Goal: Task Accomplishment & Management: Manage account settings

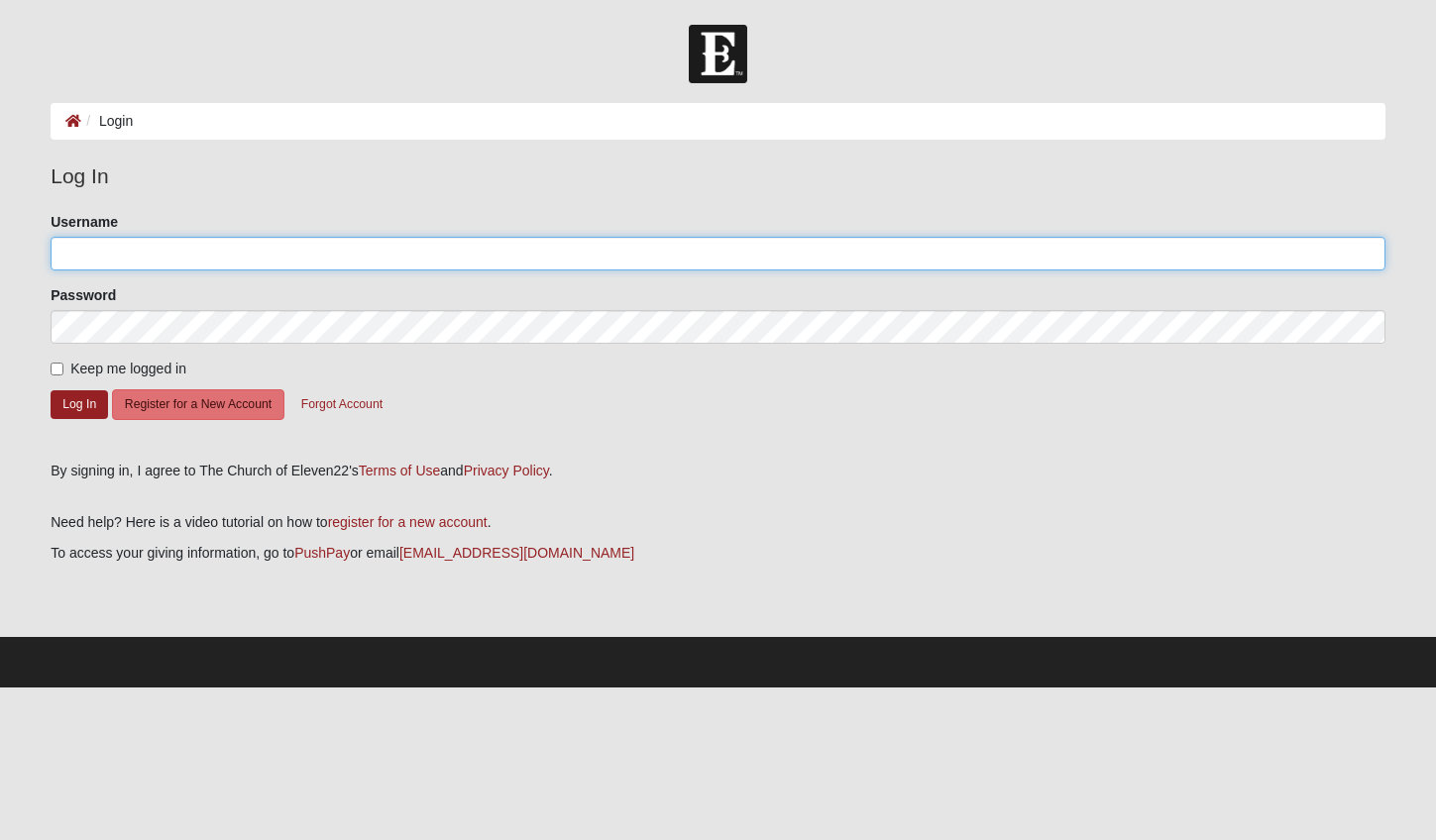
click at [140, 255] on input "Username" at bounding box center [718, 254] width 1335 height 34
type input "[EMAIL_ADDRESS][DOMAIN_NAME]"
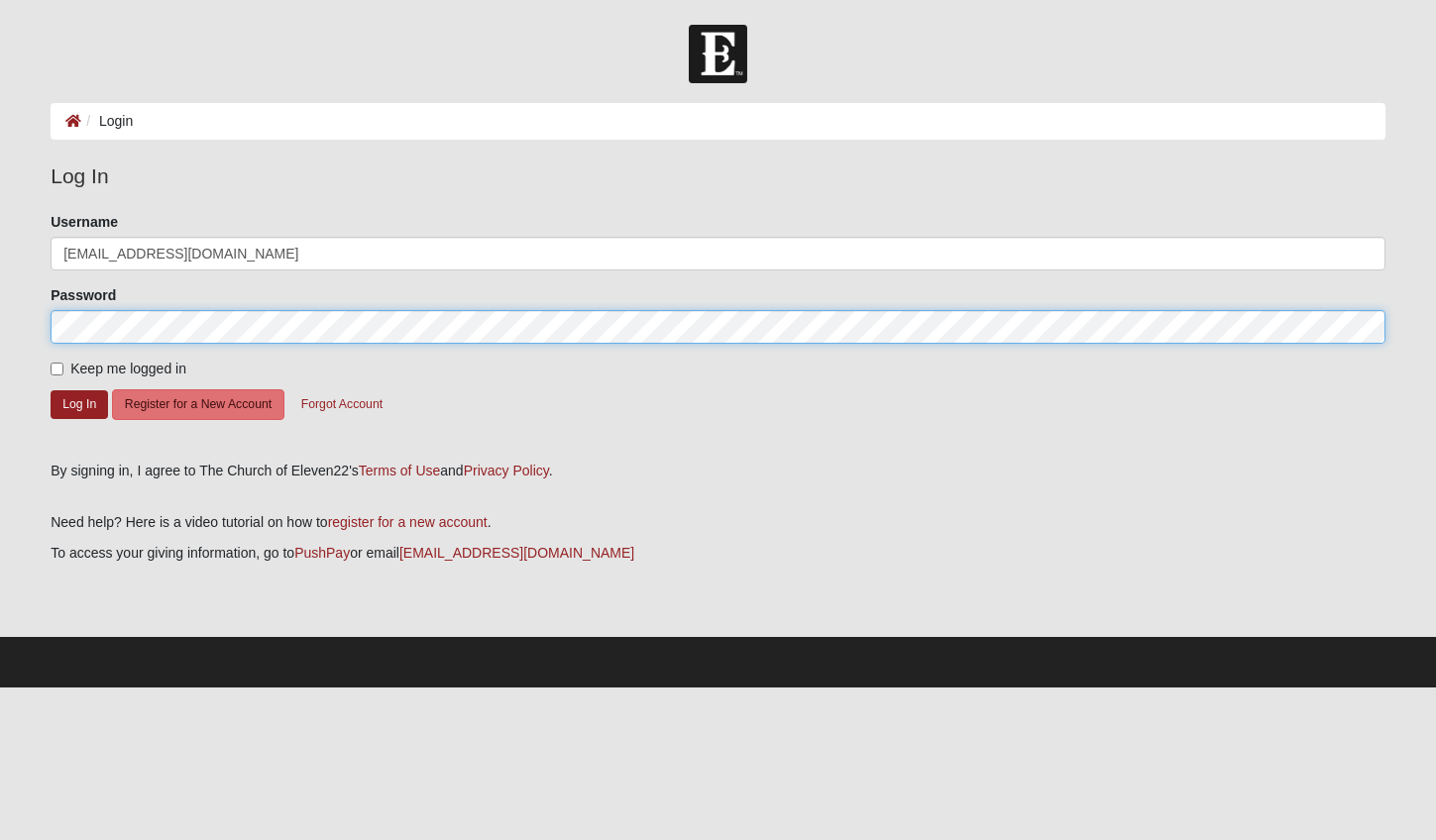
click at [51, 390] on button "Log In" at bounding box center [79, 404] width 58 height 29
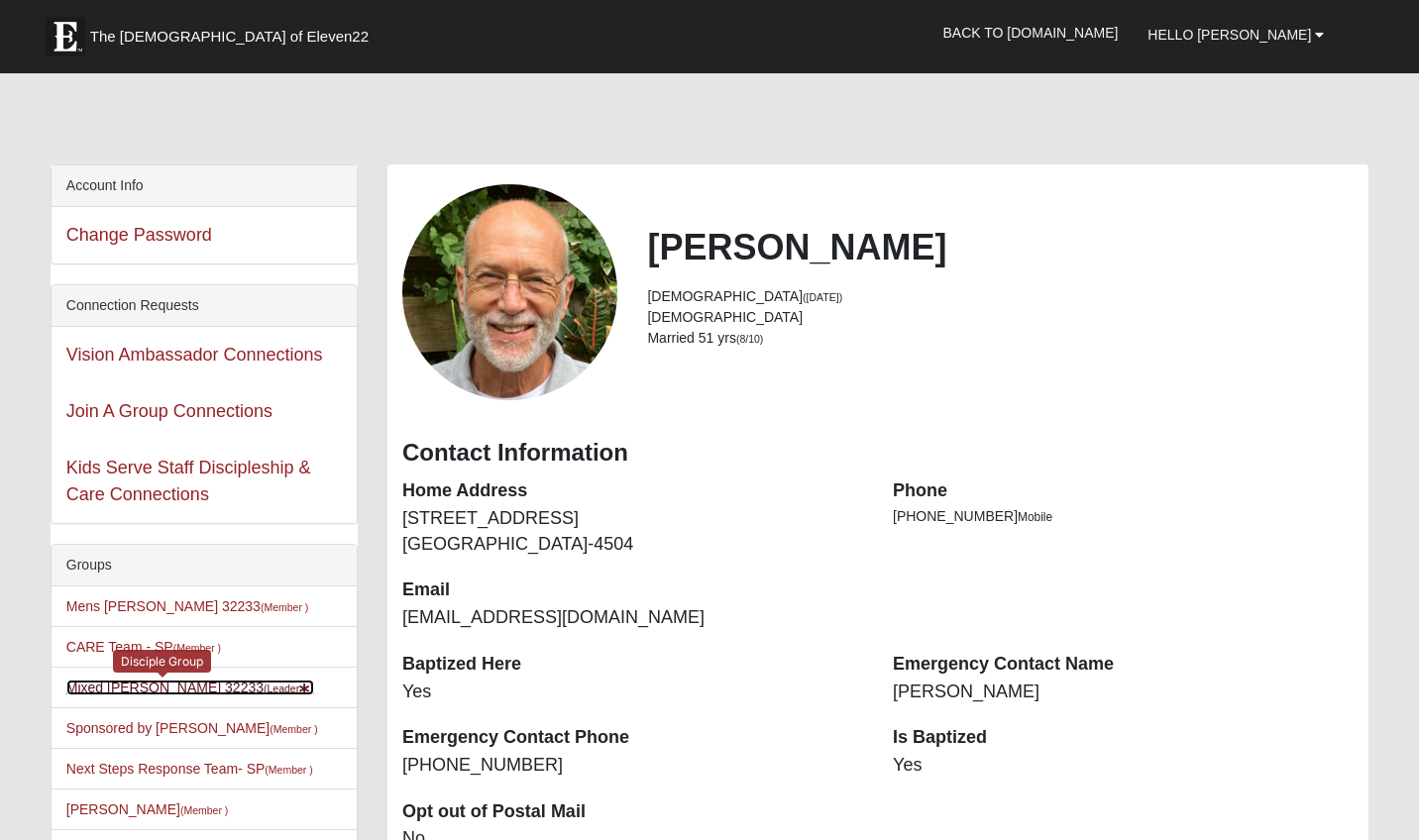
click at [159, 692] on link "Mixed Lammie 32233 (Leader )" at bounding box center [190, 688] width 247 height 16
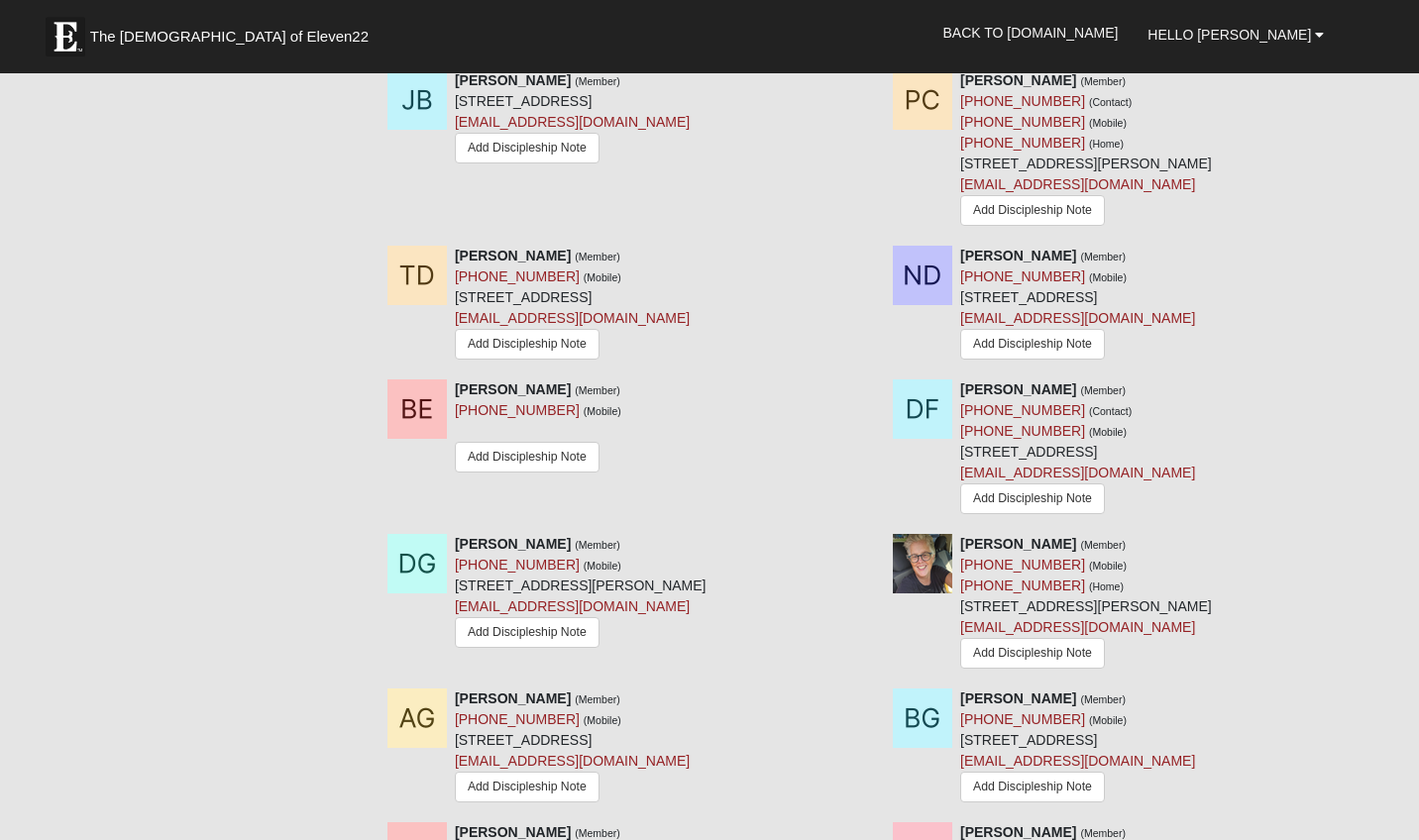
scroll to position [1482, 0]
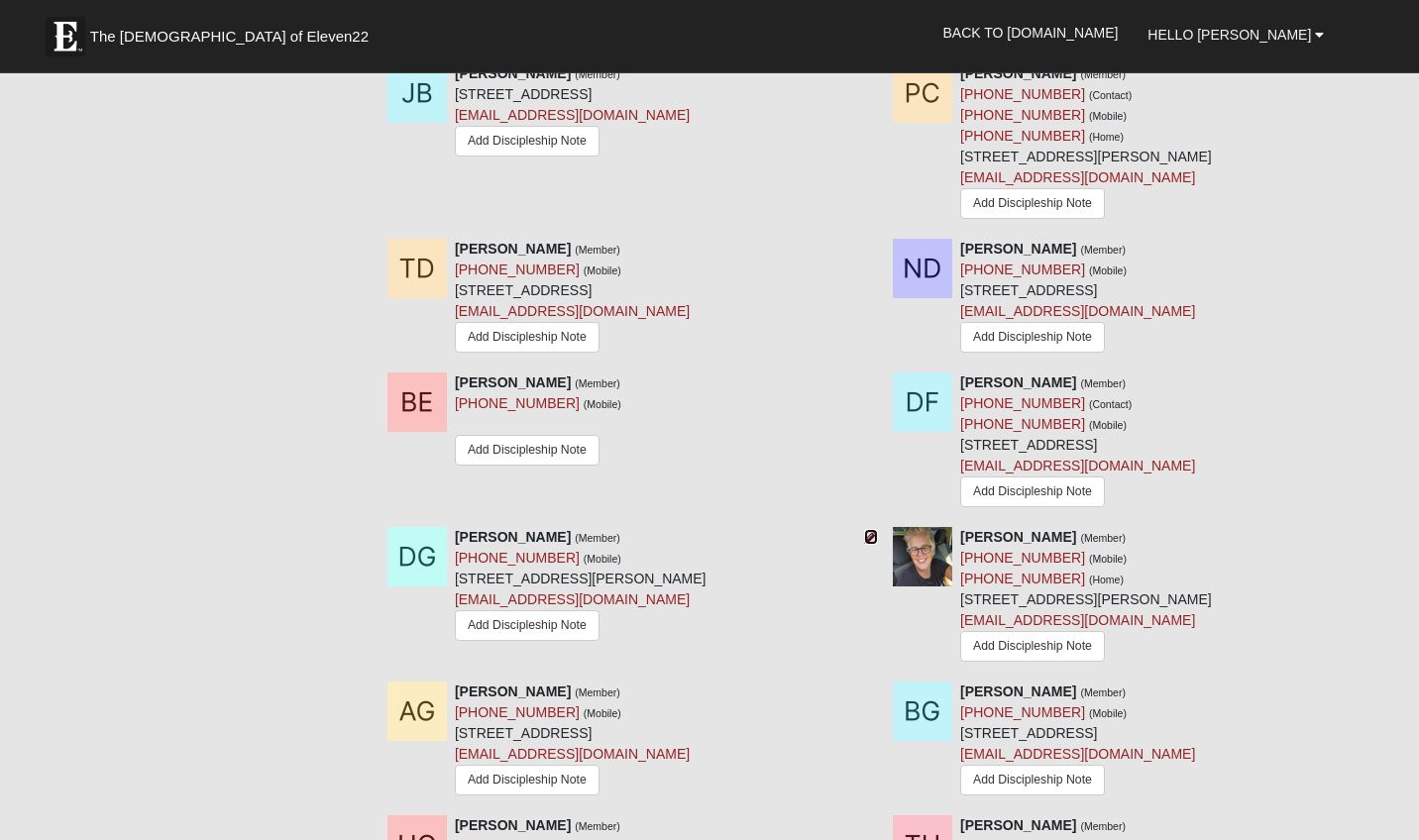
click at [873, 544] on icon at bounding box center [871, 537] width 14 height 14
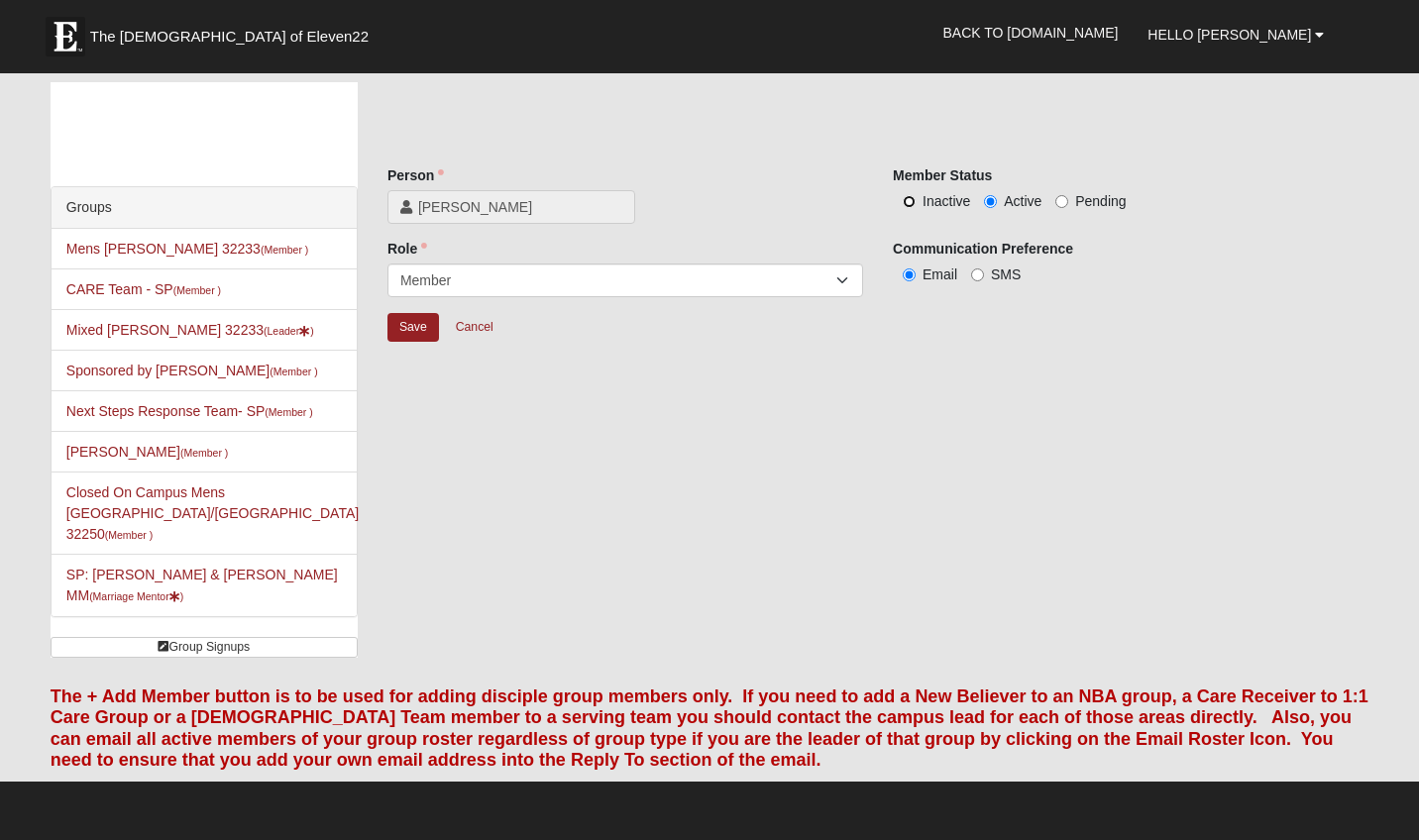
click at [914, 202] on input "Inactive" at bounding box center [909, 202] width 13 height 13
radio input "true"
click at [407, 326] on input "Save" at bounding box center [413, 327] width 52 height 29
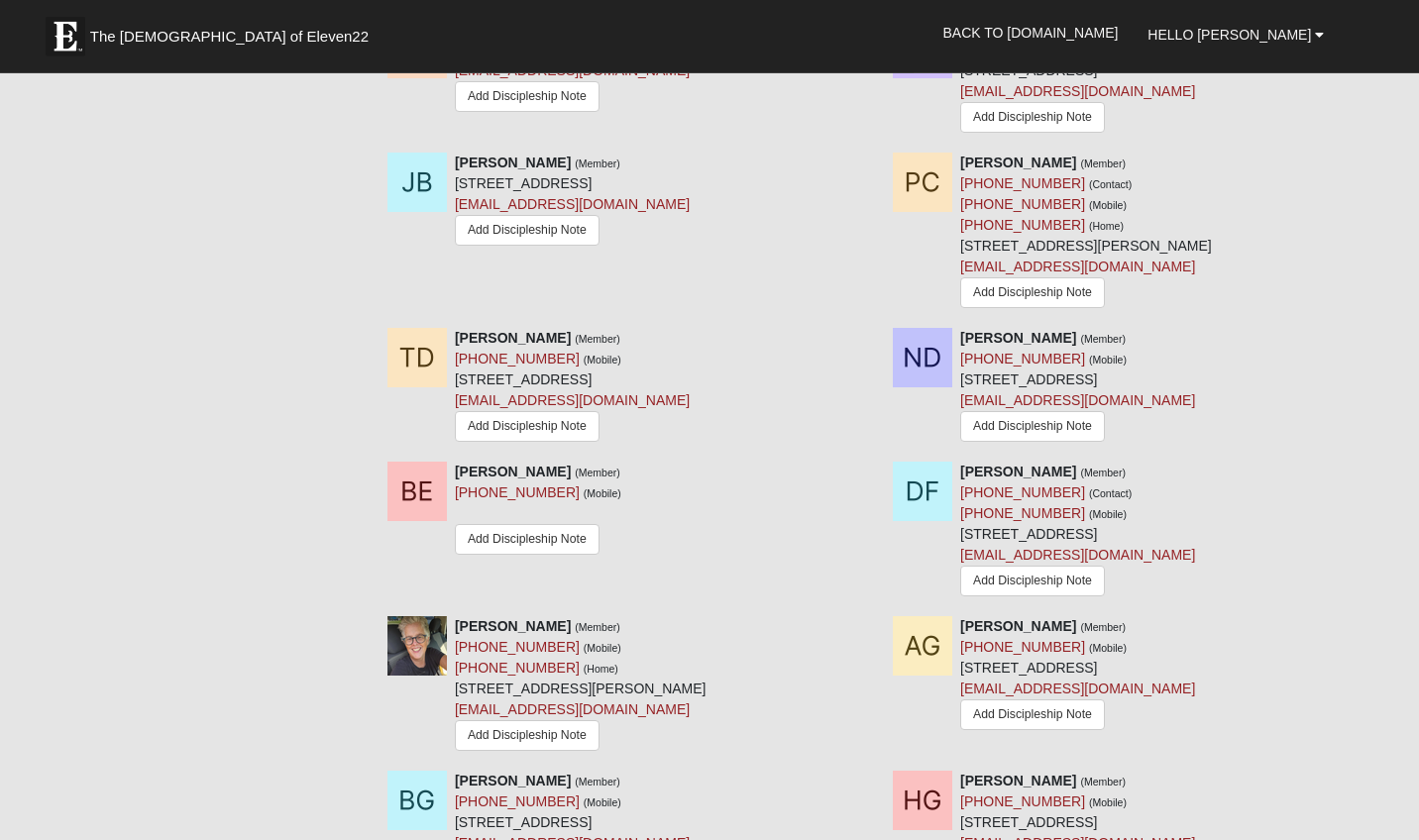
scroll to position [1314, 0]
click at [874, 632] on icon at bounding box center [871, 626] width 14 height 14
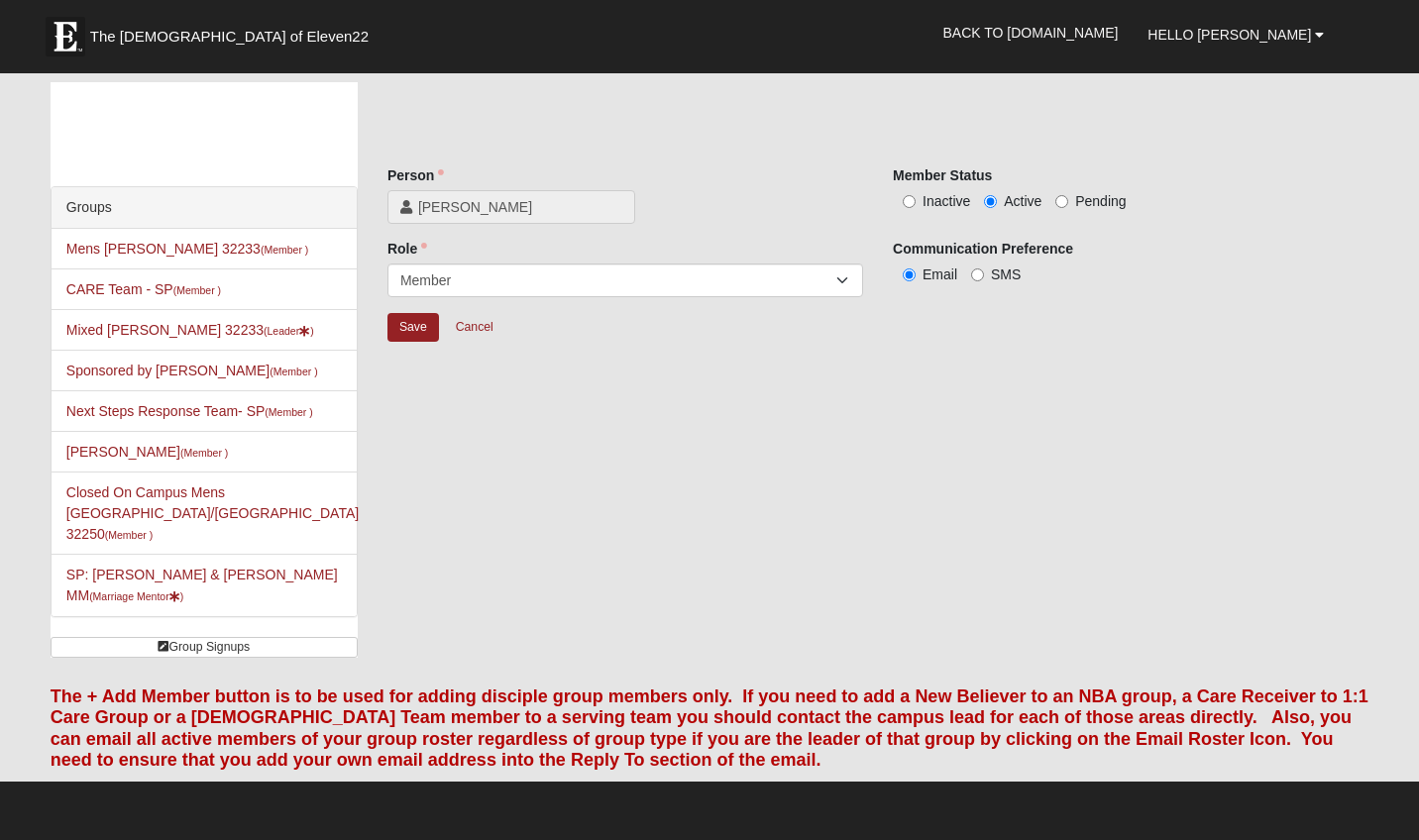
click at [924, 196] on span "Inactive" at bounding box center [946, 202] width 48 height 16
click at [916, 196] on input "Inactive" at bounding box center [909, 202] width 13 height 13
radio input "true"
click at [412, 325] on input "Save" at bounding box center [413, 327] width 52 height 29
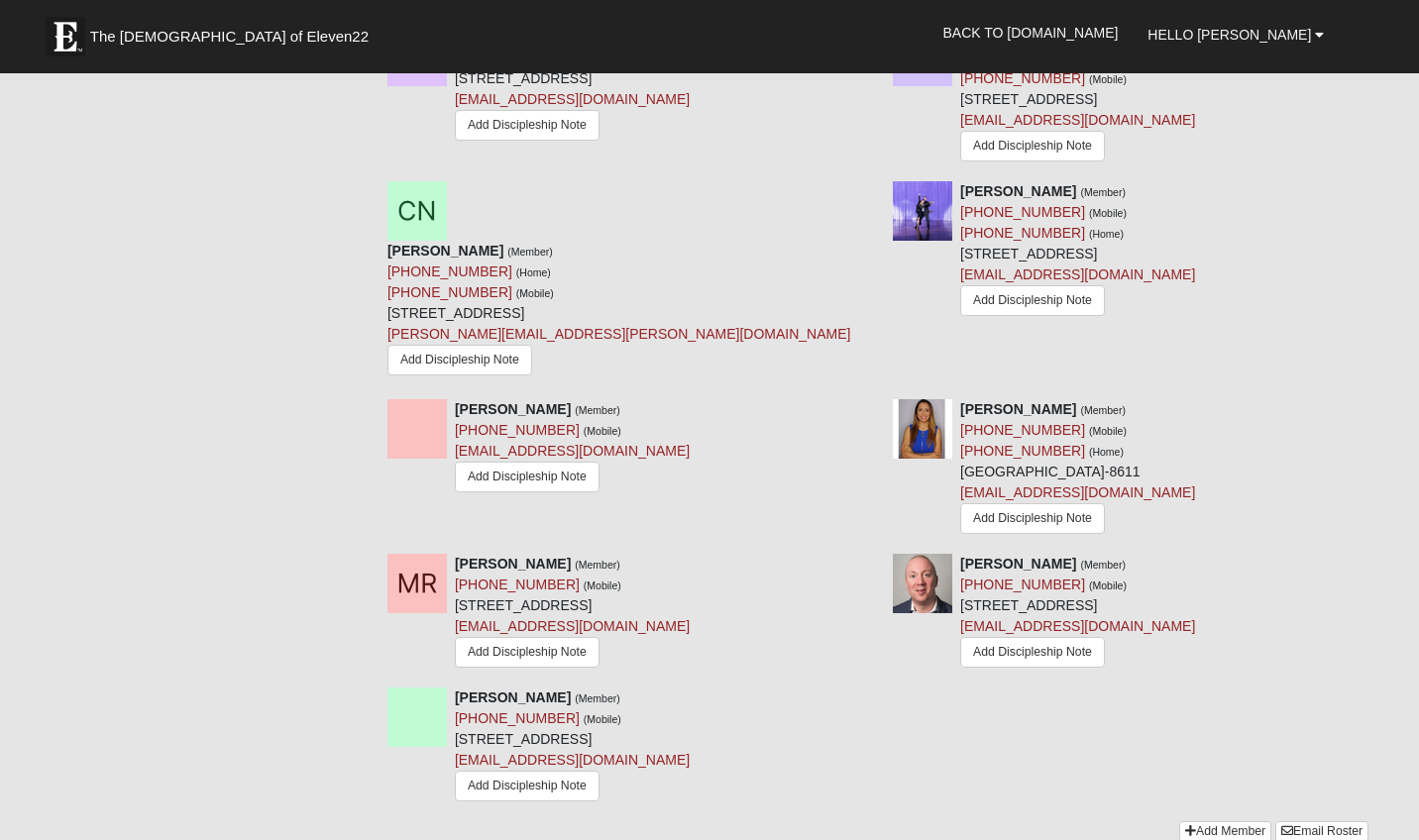
scroll to position [2369, 0]
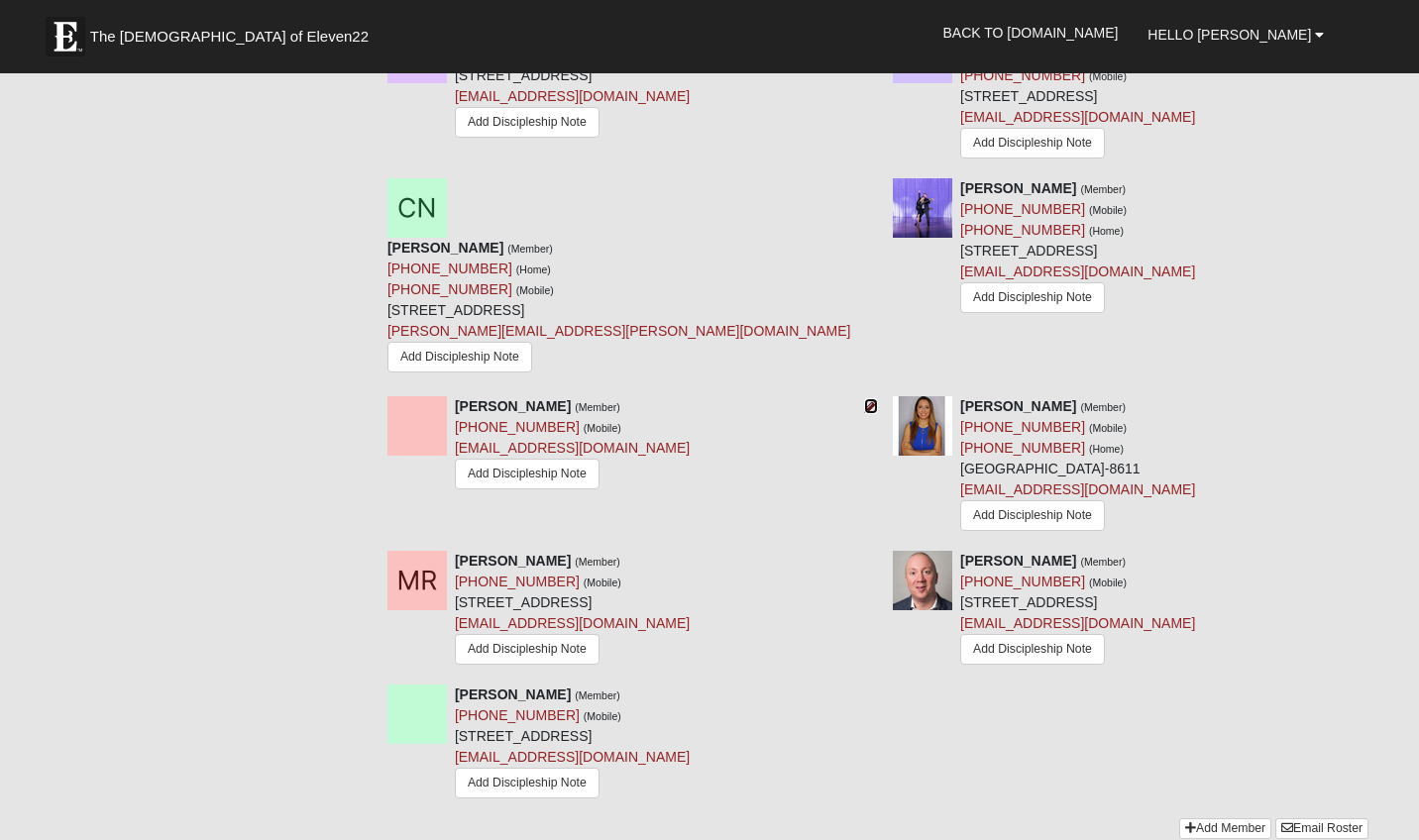
click at [872, 399] on icon at bounding box center [871, 406] width 14 height 14
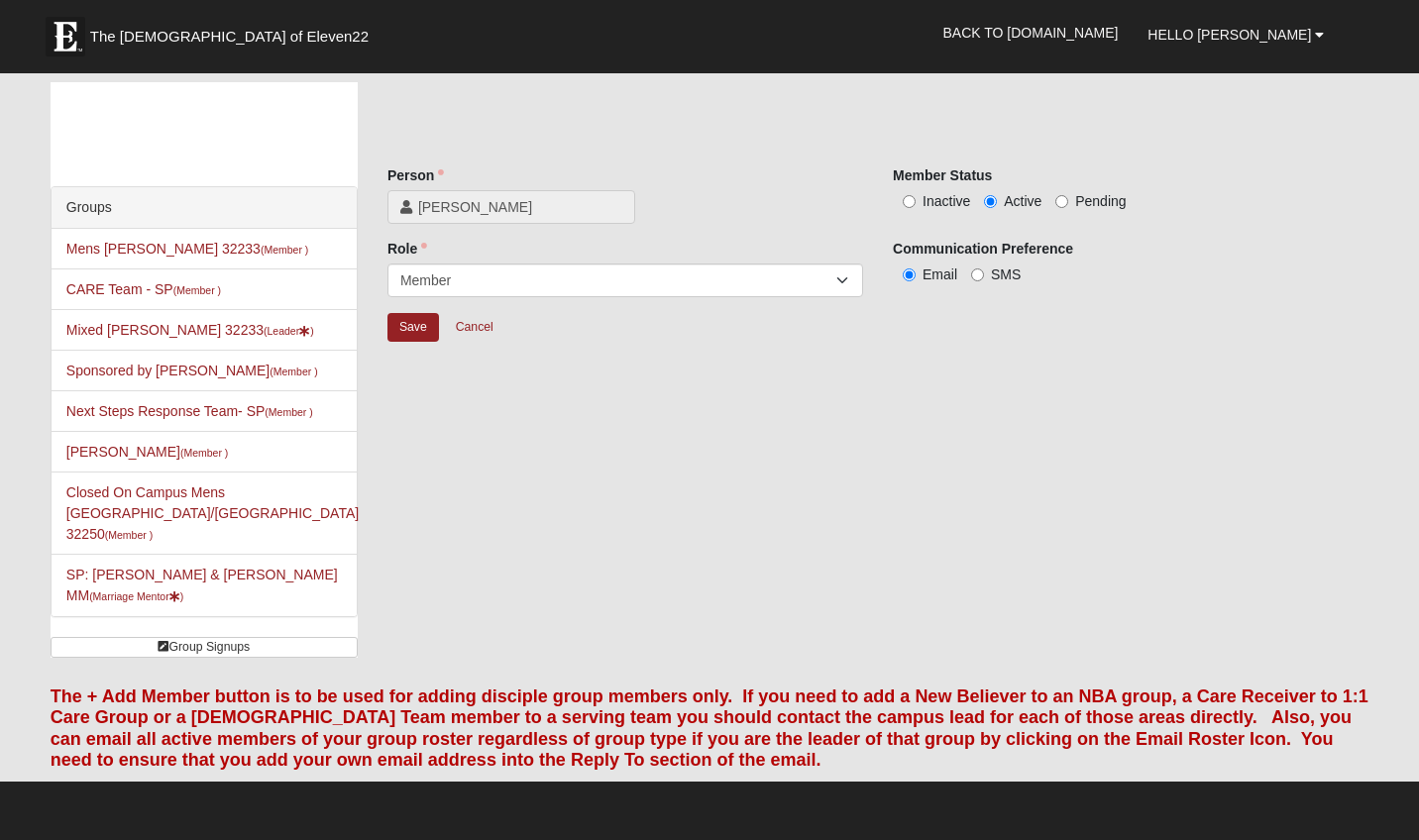
click at [922, 191] on div "Member Status Inactive Active Pending" at bounding box center [1130, 189] width 476 height 46
click at [894, 210] on label "Inactive" at bounding box center [931, 202] width 77 height 20
click at [903, 209] on input "Inactive" at bounding box center [909, 202] width 13 height 13
radio input "true"
click at [414, 326] on input "Save" at bounding box center [413, 327] width 52 height 29
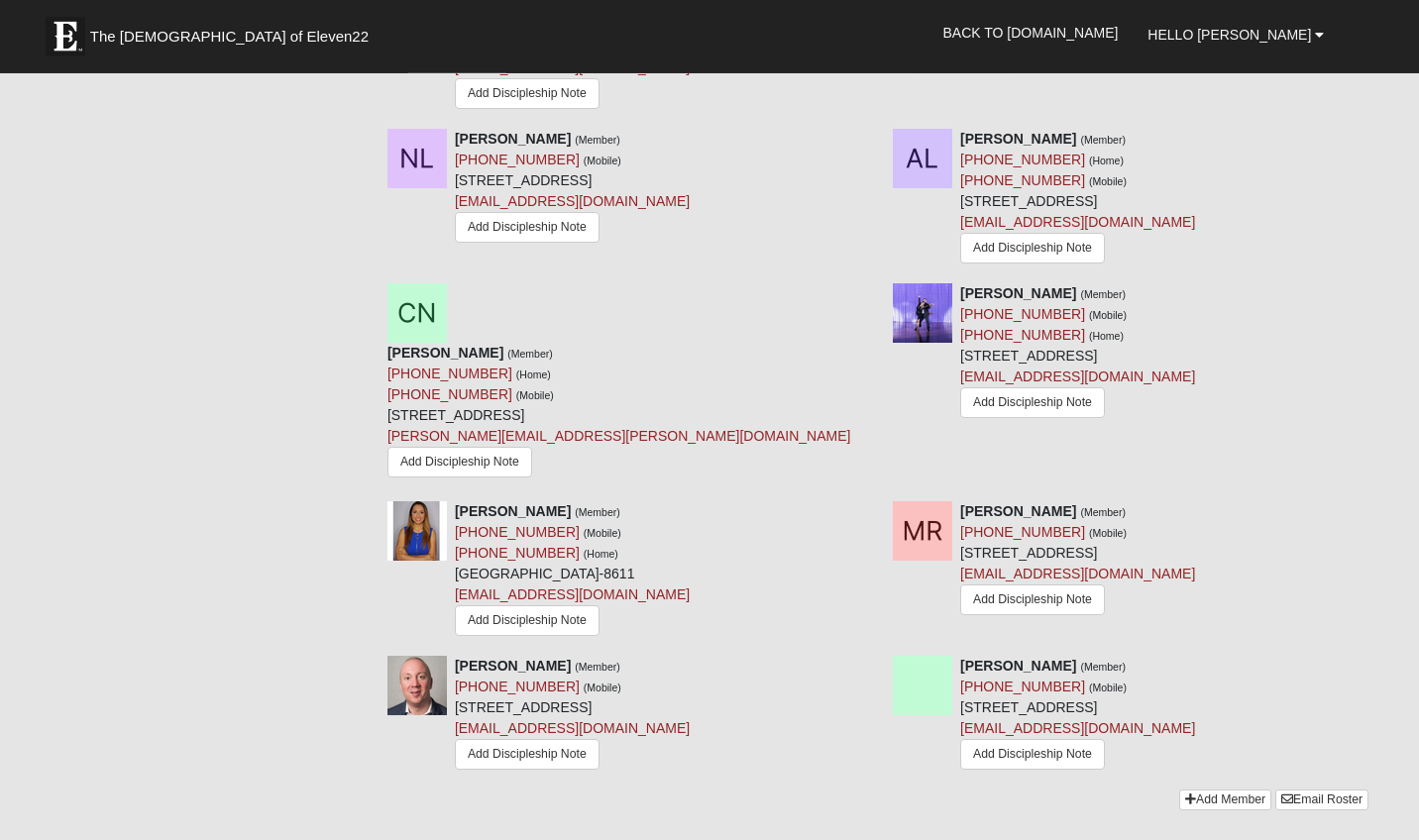
scroll to position [2267, 0]
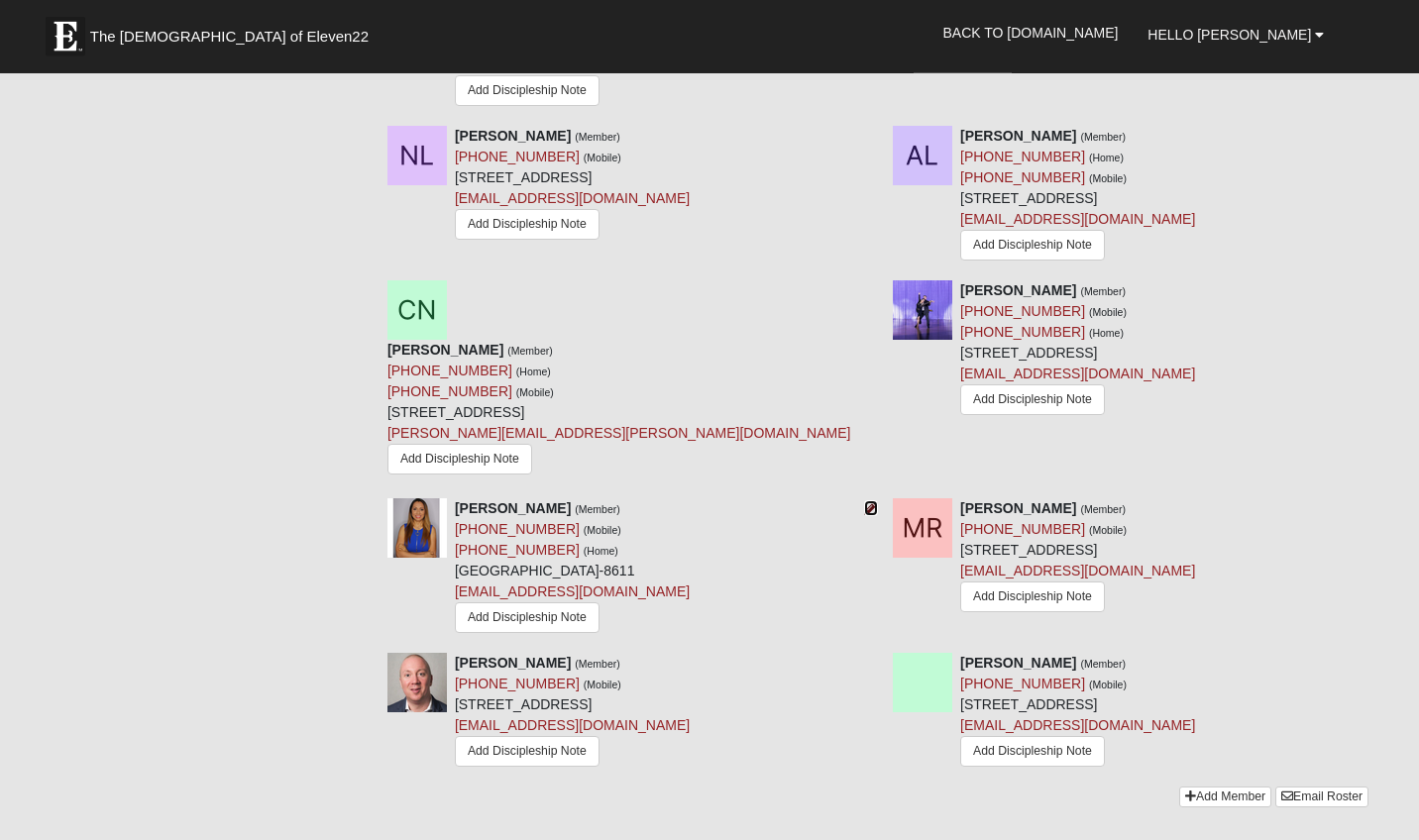
click at [867, 501] on icon at bounding box center [871, 508] width 14 height 14
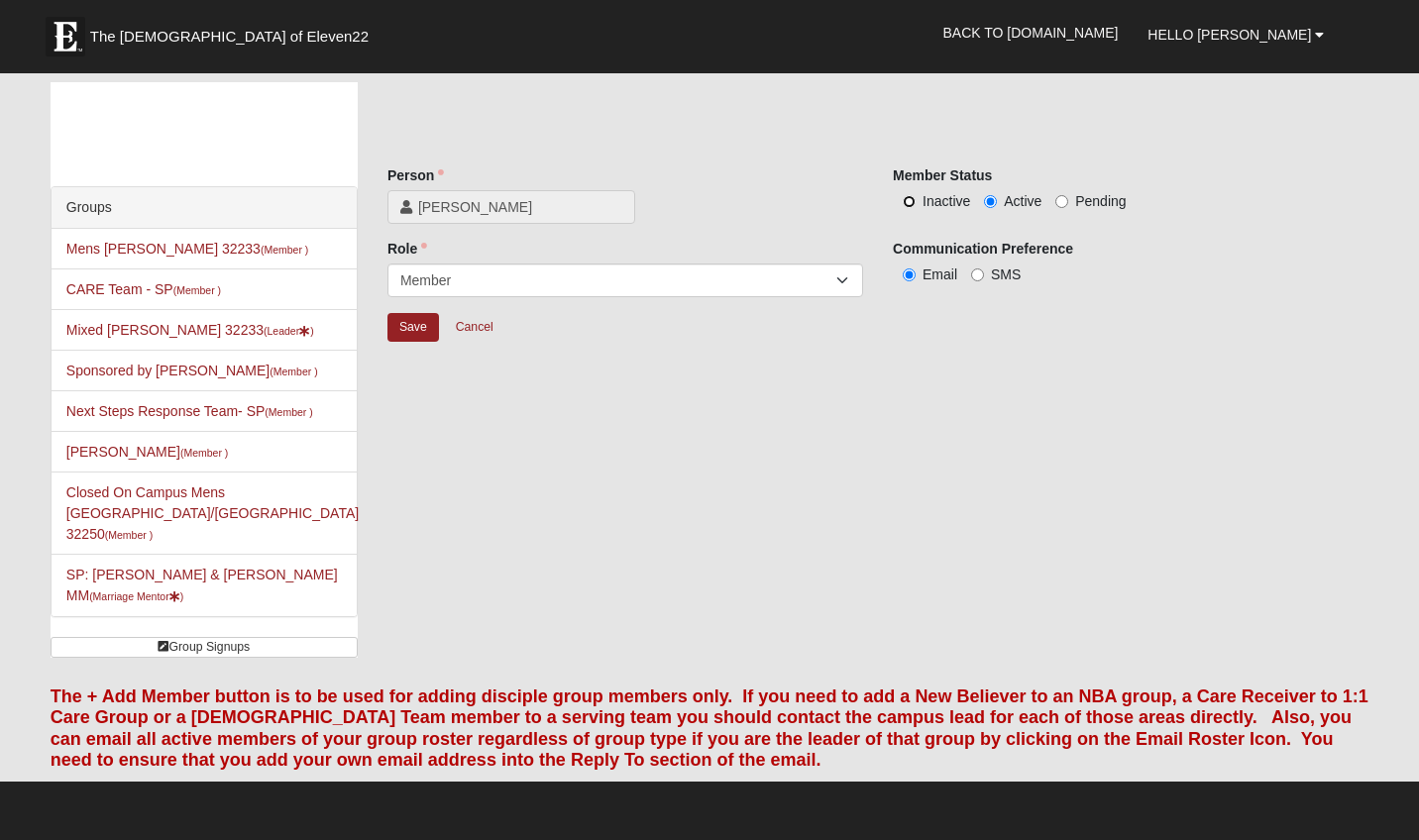
click at [915, 207] on input "Inactive" at bounding box center [909, 202] width 13 height 13
radio input "true"
click at [406, 321] on input "Save" at bounding box center [413, 327] width 52 height 29
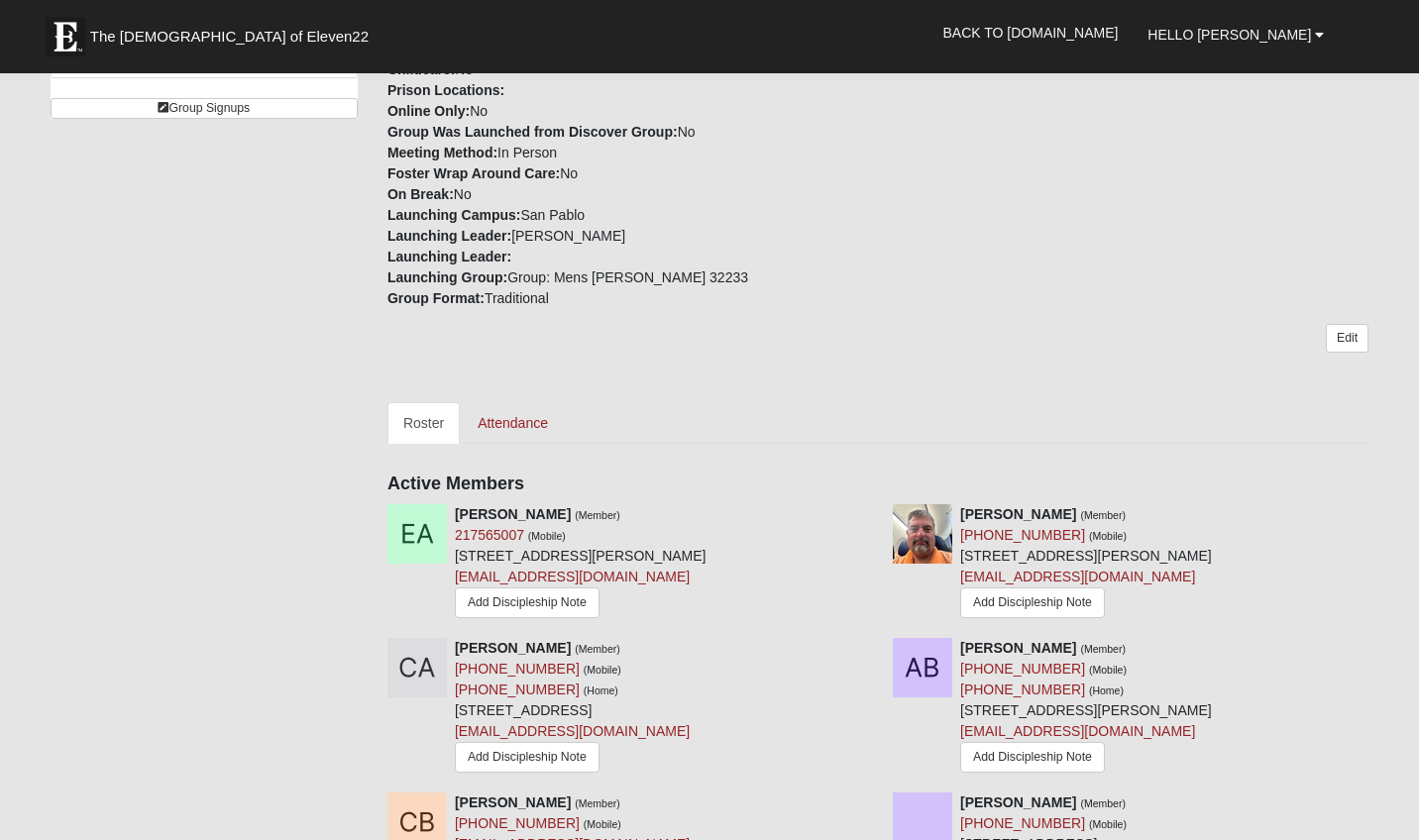
scroll to position [546, 0]
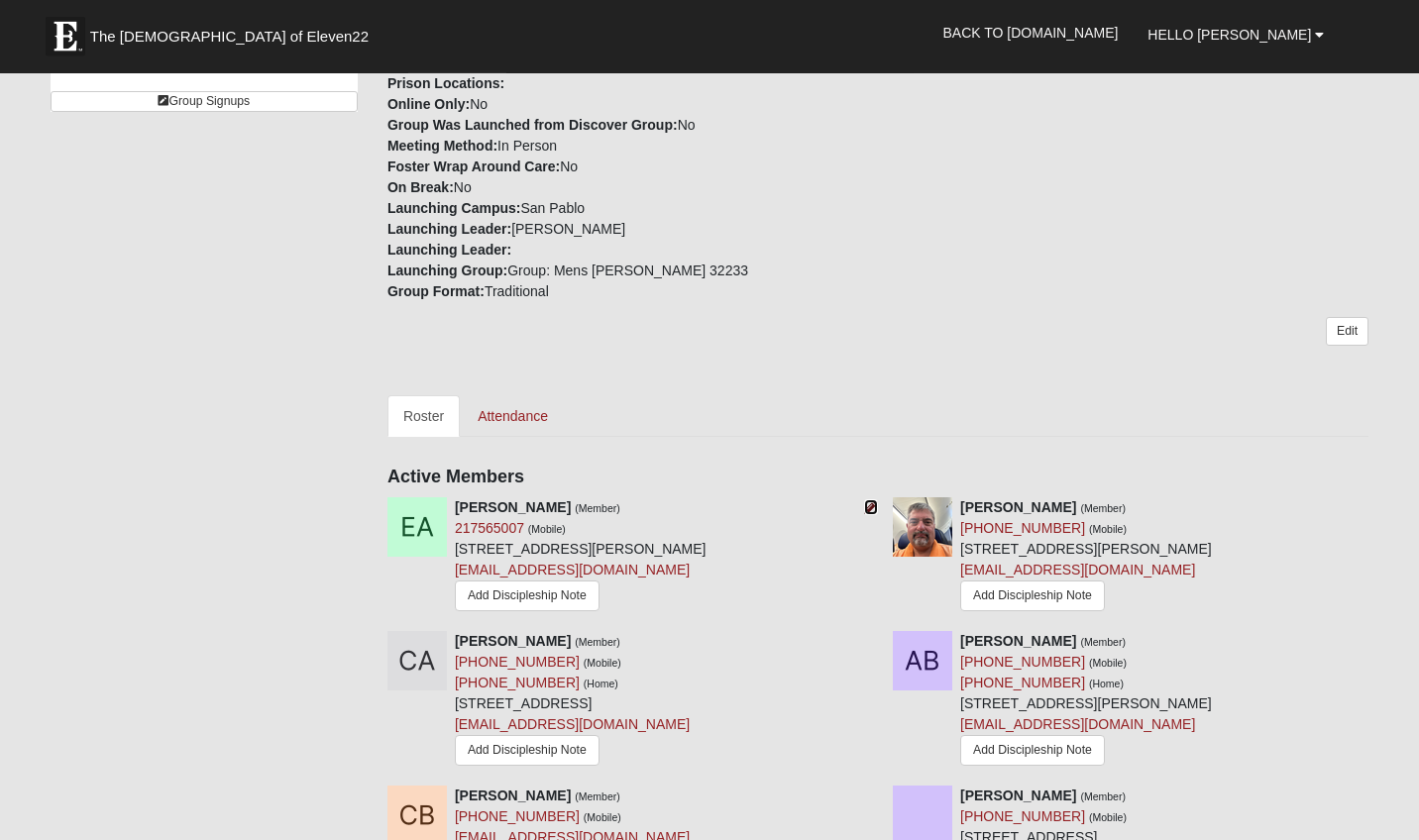
click at [867, 508] on icon at bounding box center [871, 507] width 14 height 14
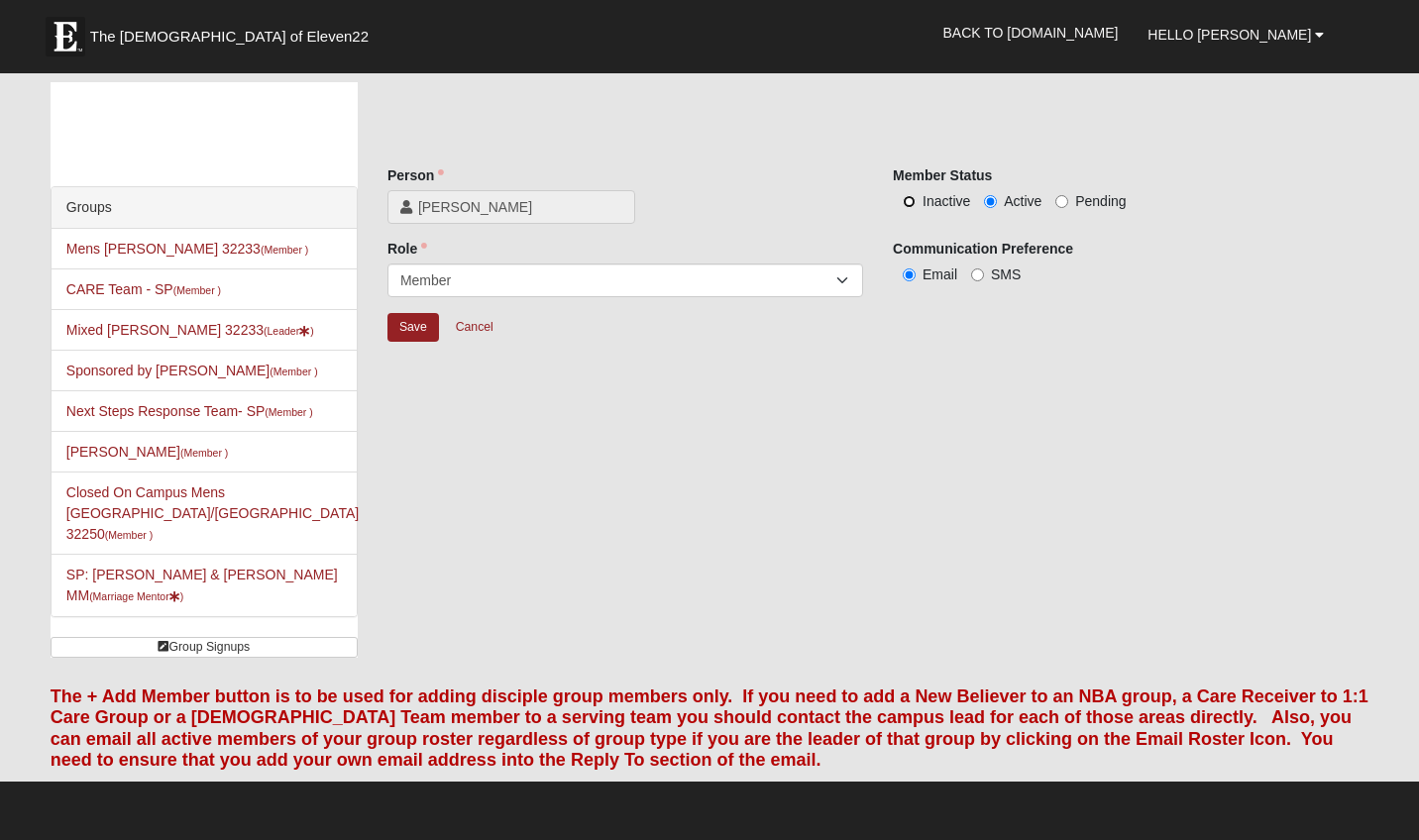
click at [912, 206] on input "Inactive" at bounding box center [909, 202] width 13 height 13
radio input "true"
click at [410, 325] on input "Save" at bounding box center [413, 327] width 52 height 29
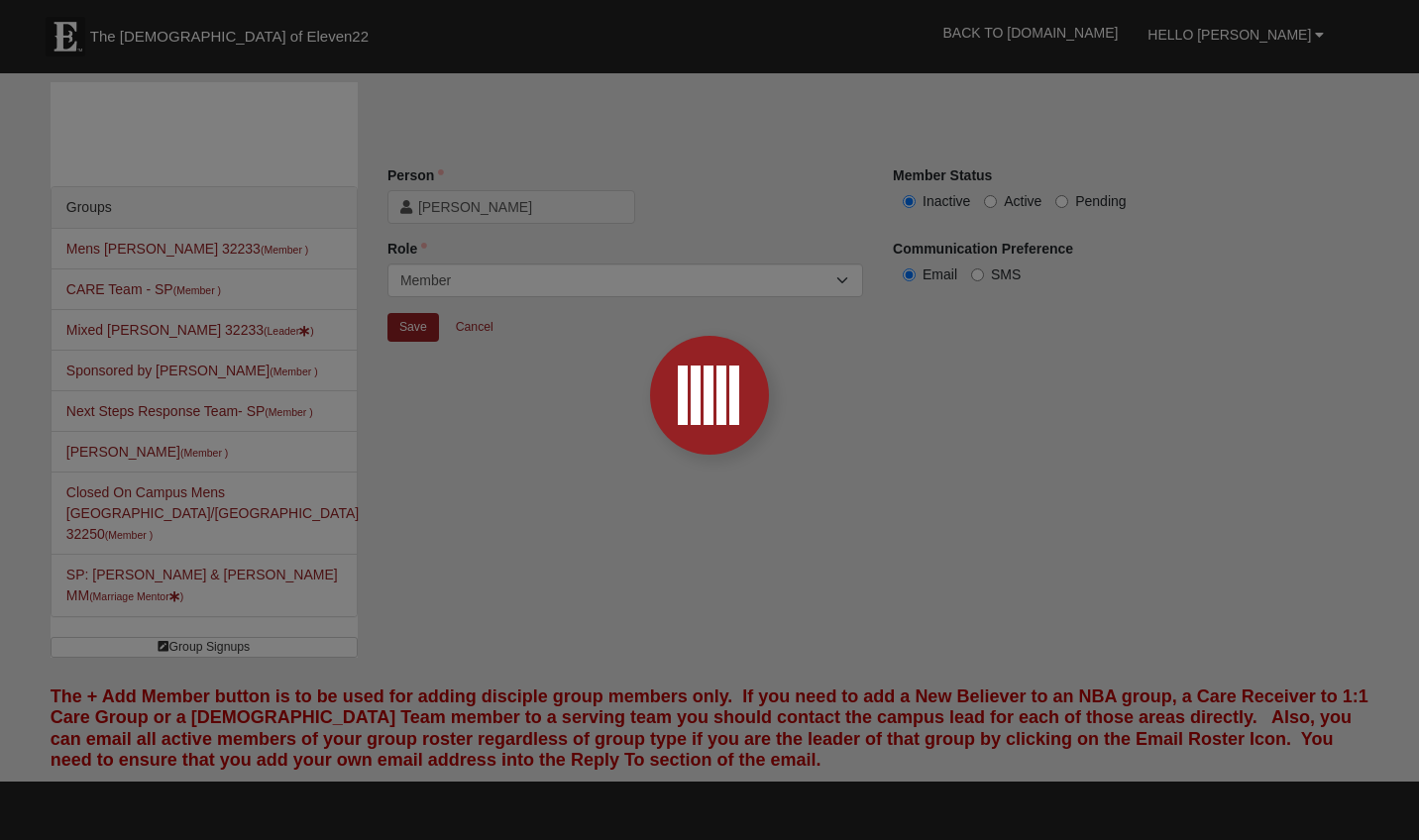
click at [946, 442] on div at bounding box center [709, 420] width 1419 height 840
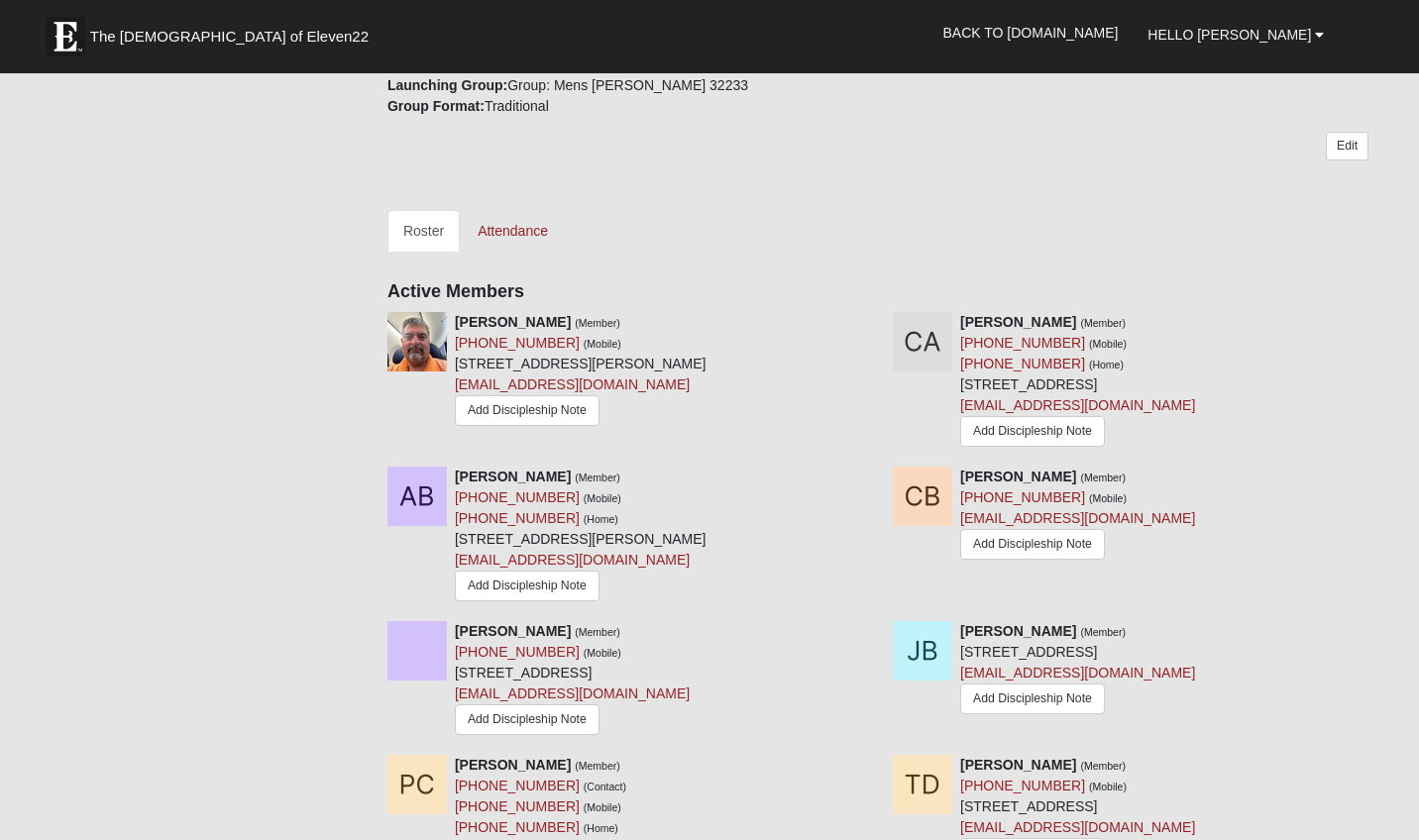
scroll to position [730, 0]
click at [871, 318] on icon at bounding box center [871, 323] width 14 height 14
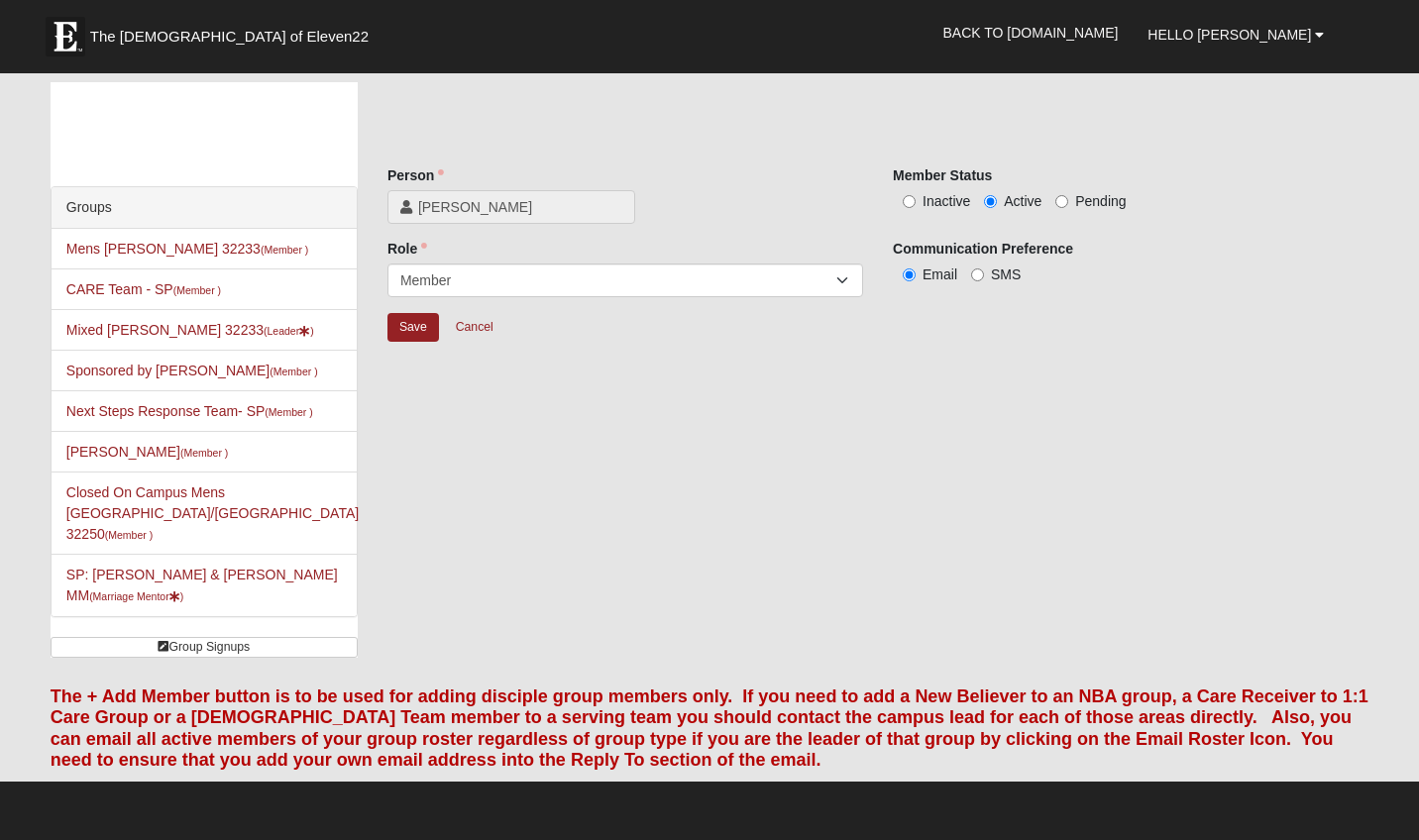
click at [921, 203] on label "Inactive" at bounding box center [931, 202] width 77 height 20
click at [916, 203] on input "Inactive" at bounding box center [909, 202] width 13 height 13
radio input "true"
click at [407, 323] on input "Save" at bounding box center [413, 327] width 52 height 29
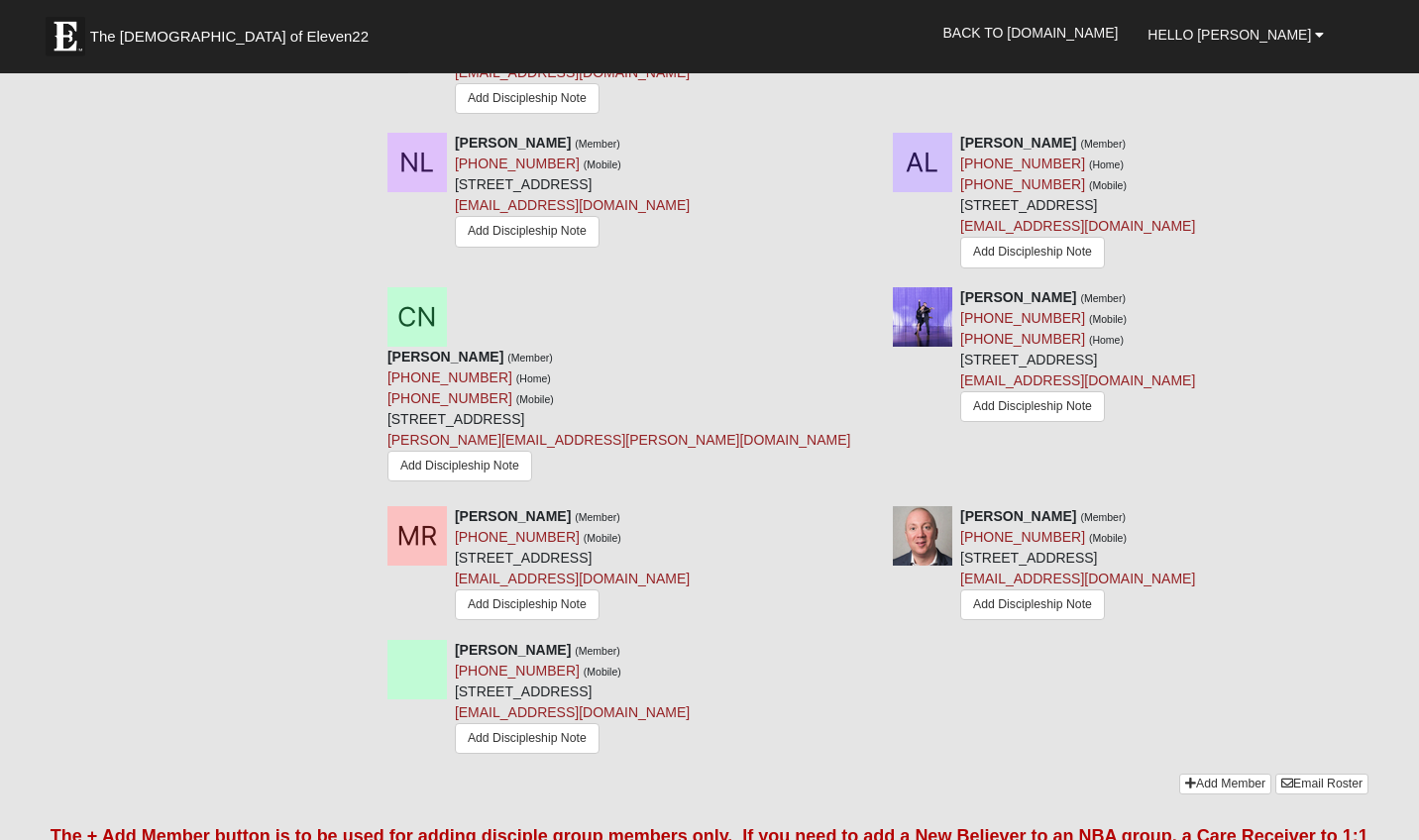
scroll to position [2127, 0]
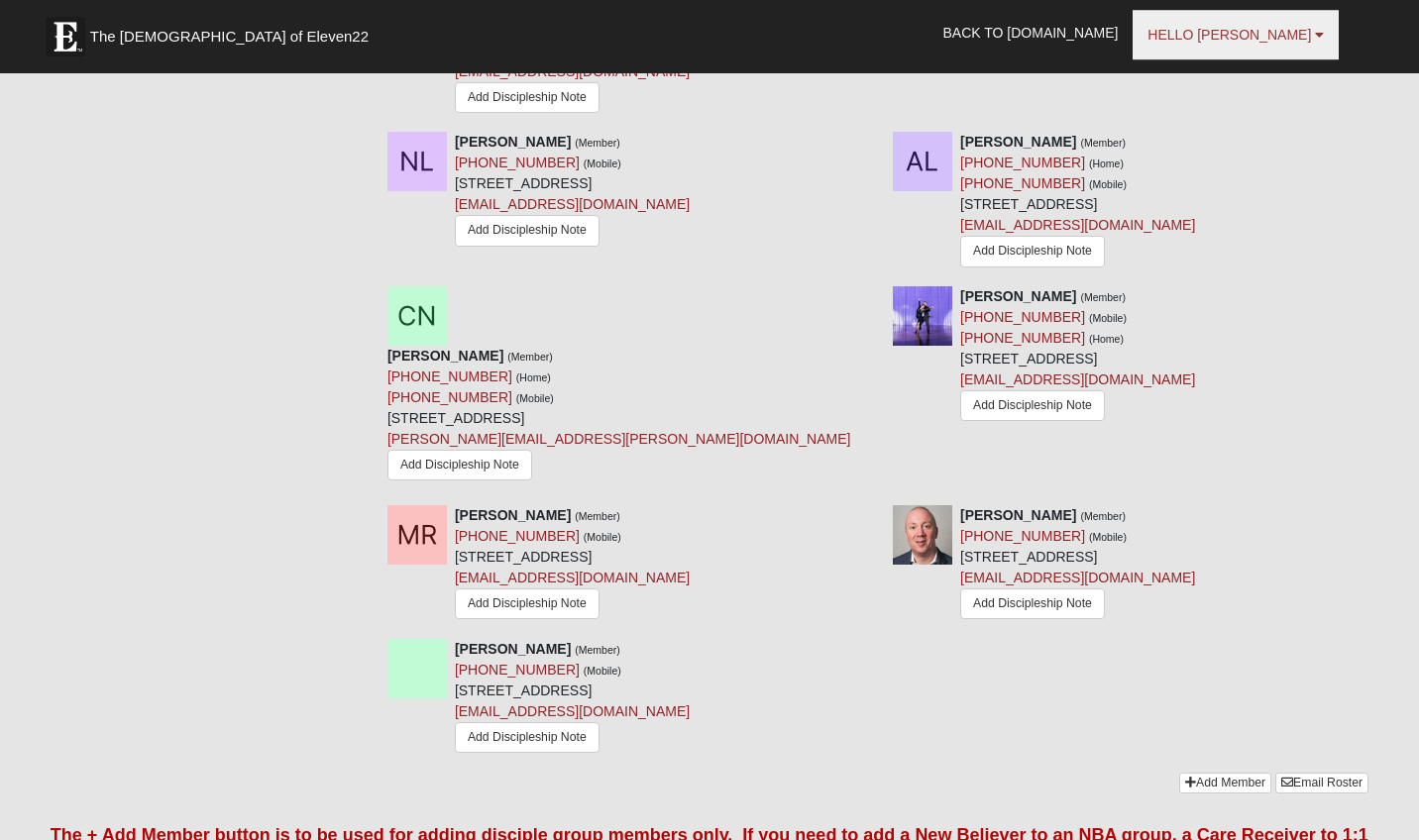
click at [1281, 45] on link "Hello [PERSON_NAME]" at bounding box center [1236, 35] width 207 height 50
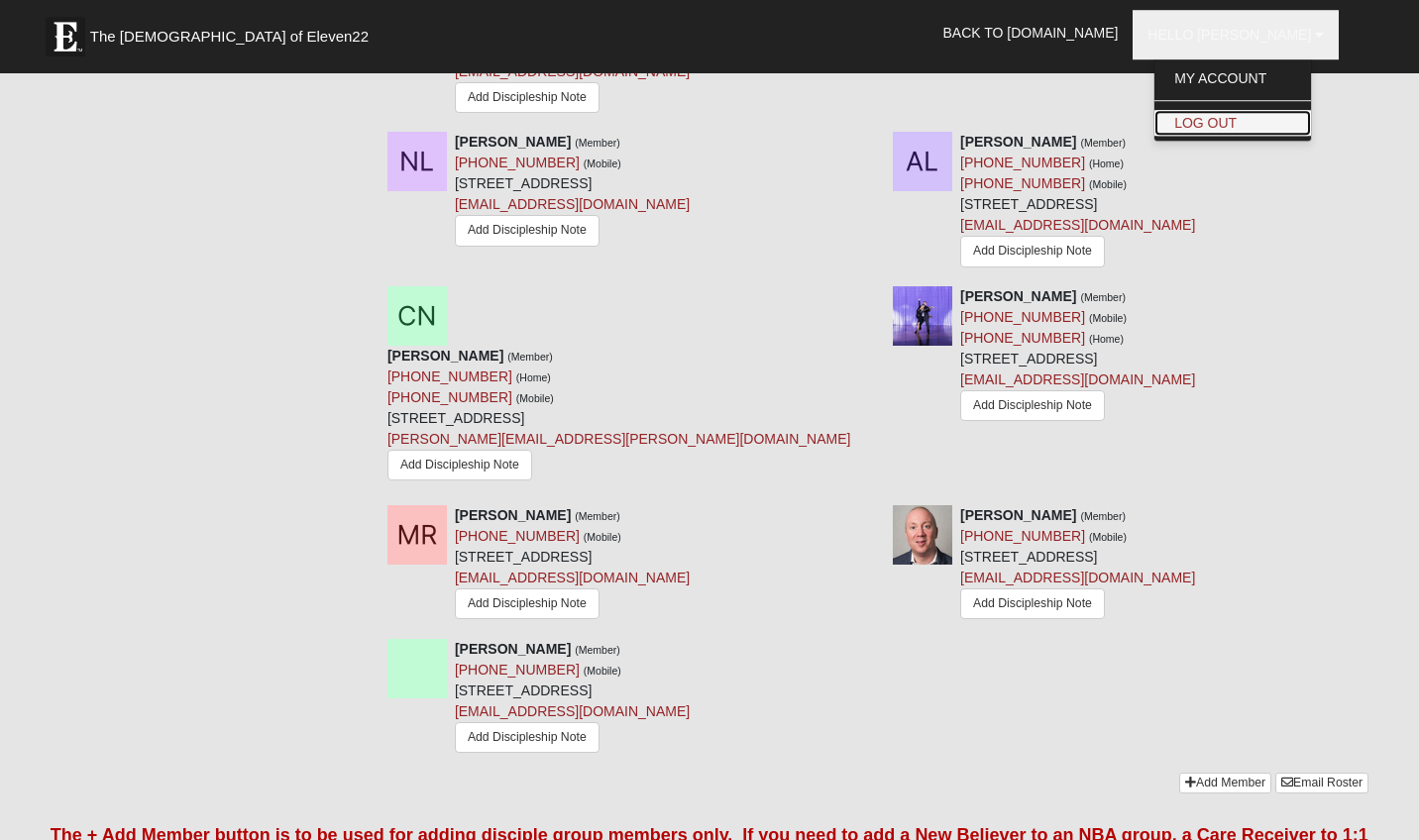
click at [1268, 114] on link "Log Out" at bounding box center [1233, 123] width 157 height 26
